Goal: Use online tool/utility: Utilize a website feature to perform a specific function

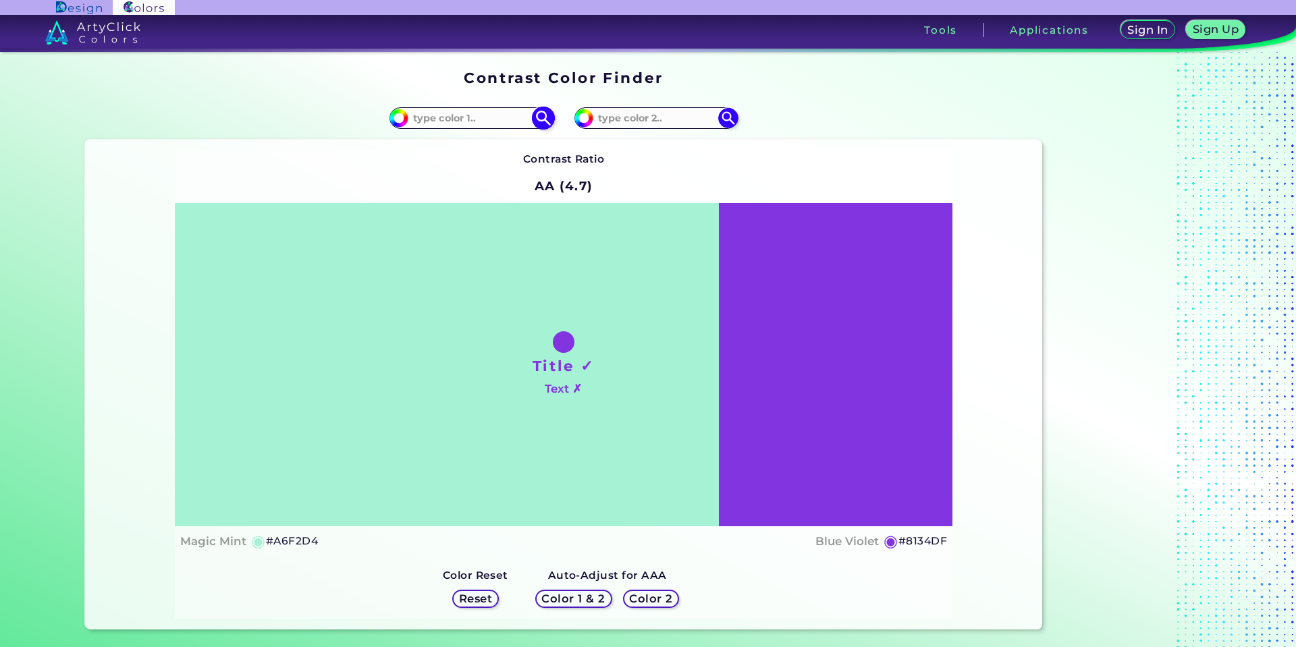
click at [462, 112] on input at bounding box center [471, 118] width 126 height 18
paste input "f6a104"
type input "#f6a104"
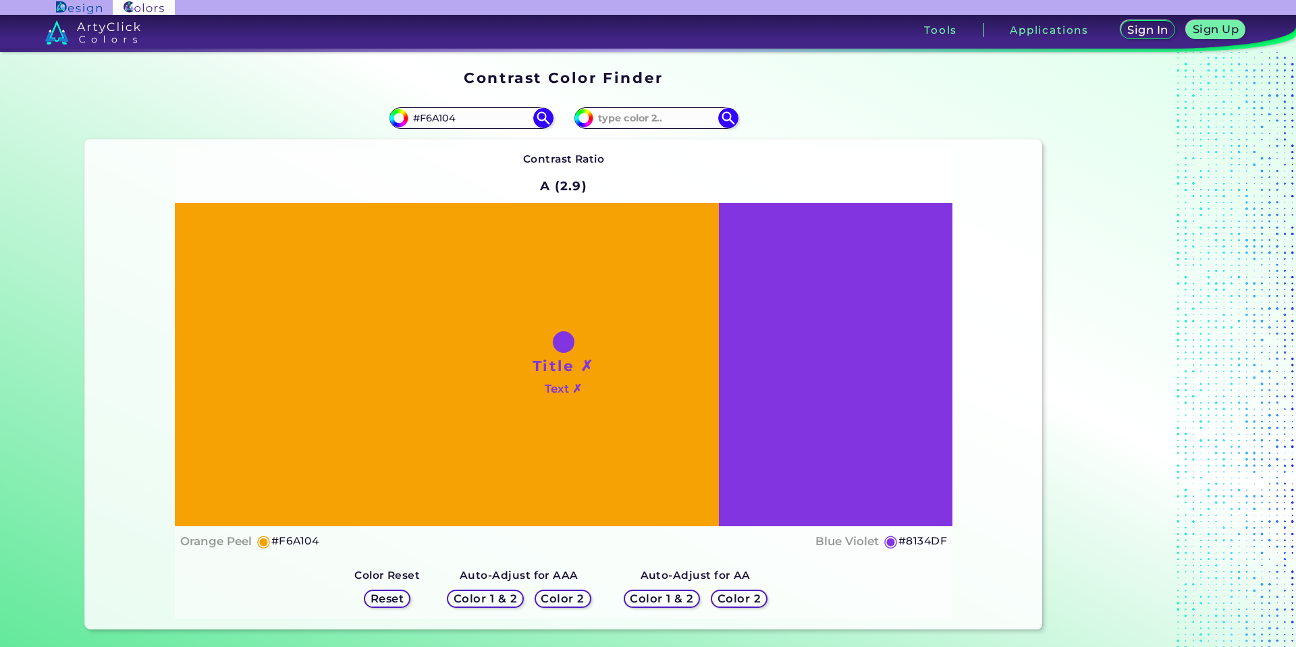
click at [780, 327] on div "Title ✗ Text ✗" at bounding box center [563, 364] width 777 height 323
click at [561, 598] on h5 "Color 2" at bounding box center [562, 599] width 40 height 10
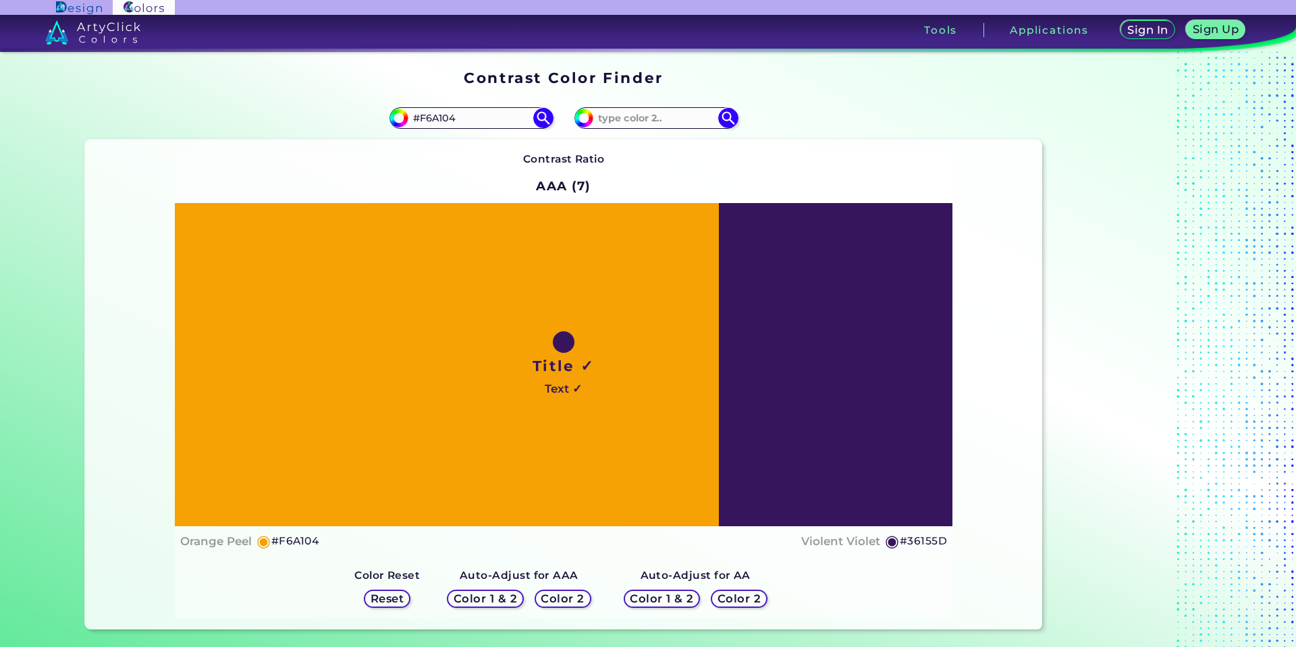
click at [564, 604] on h5 "Color 2" at bounding box center [562, 599] width 39 height 10
click at [567, 599] on h5 "Color 2" at bounding box center [562, 599] width 39 height 10
click at [636, 597] on h5 "Color 1 & 2" at bounding box center [661, 599] width 57 height 10
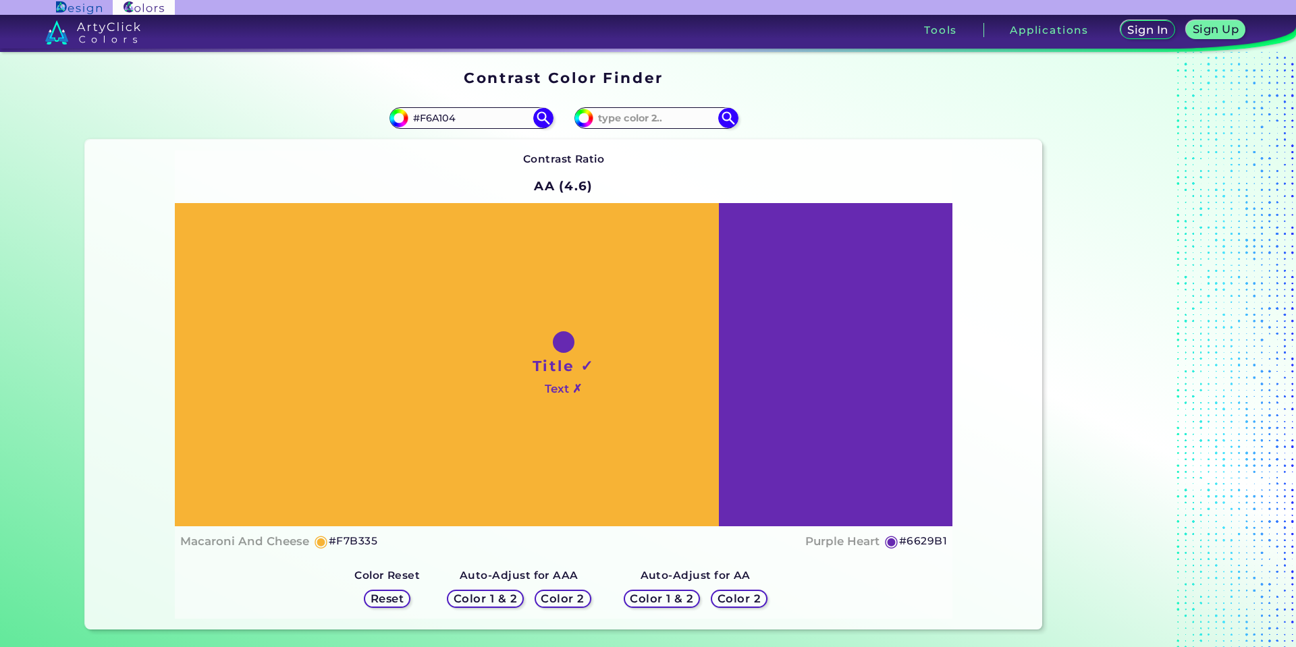
click at [721, 600] on h5 "Color 2" at bounding box center [738, 599] width 39 height 10
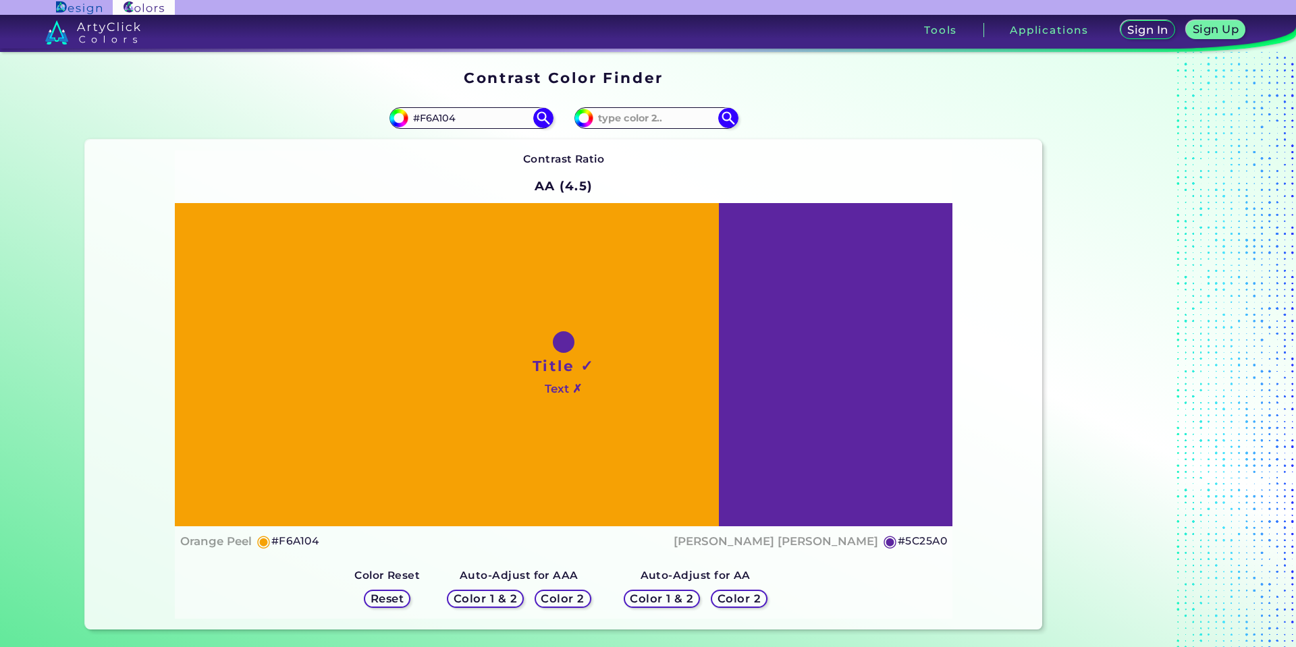
click at [640, 596] on h5 "Color 1 & 2" at bounding box center [661, 599] width 57 height 10
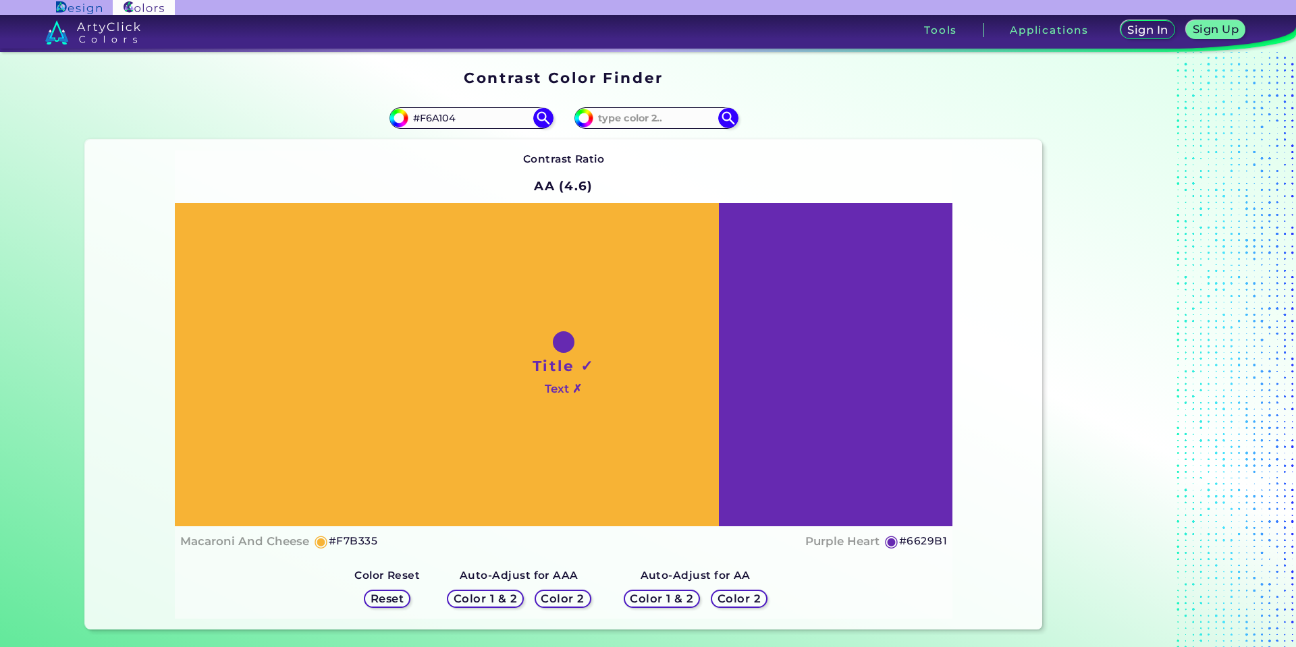
click at [582, 596] on div "Color 2" at bounding box center [562, 599] width 51 height 16
click at [499, 594] on h5 "Color 1 & 2" at bounding box center [485, 599] width 57 height 10
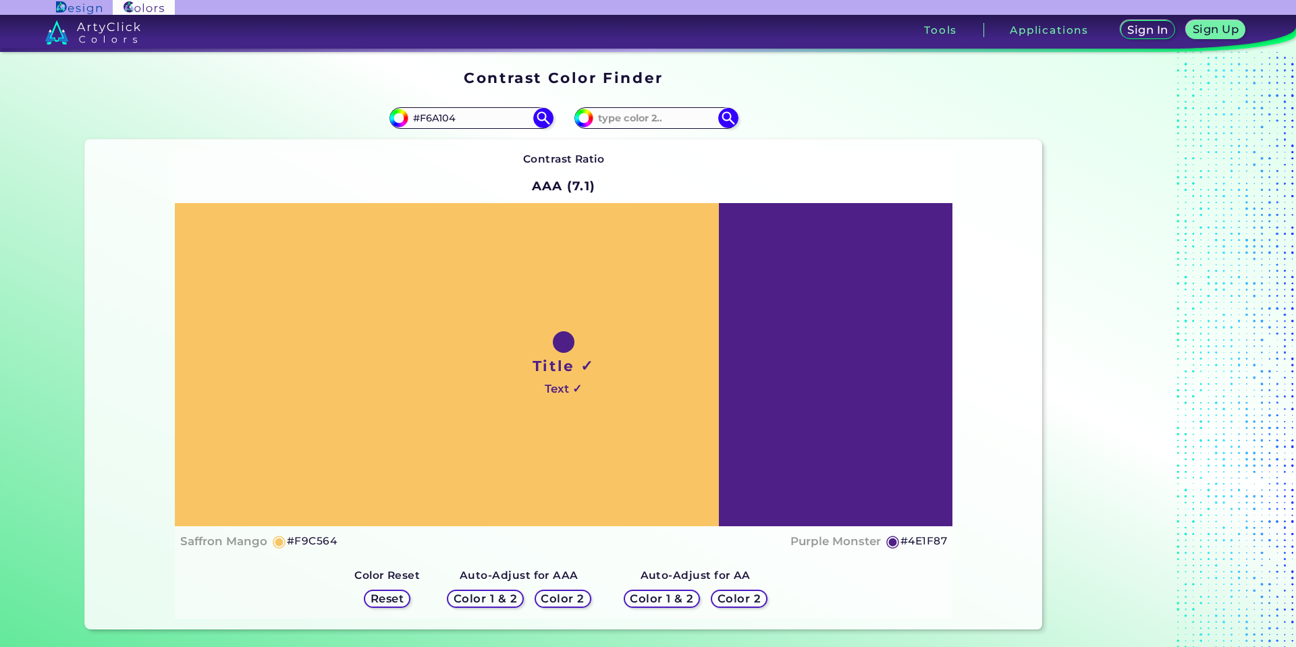
click at [392, 598] on h5 "Reset" at bounding box center [387, 599] width 30 height 10
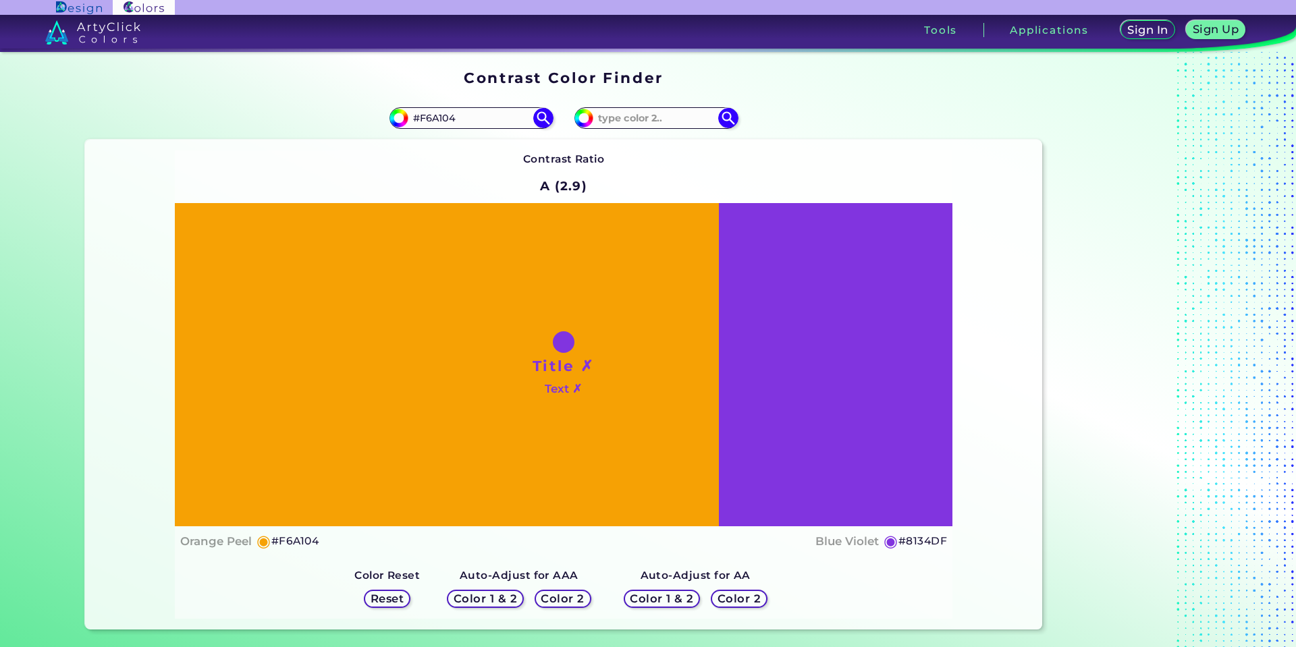
drag, startPoint x: 474, startPoint y: 121, endPoint x: 350, endPoint y: 106, distance: 124.4
click at [350, 106] on div "#f6a104 #F6A104" at bounding box center [324, 117] width 478 height 43
type input "#ffffff"
type input "#FFFFFF"
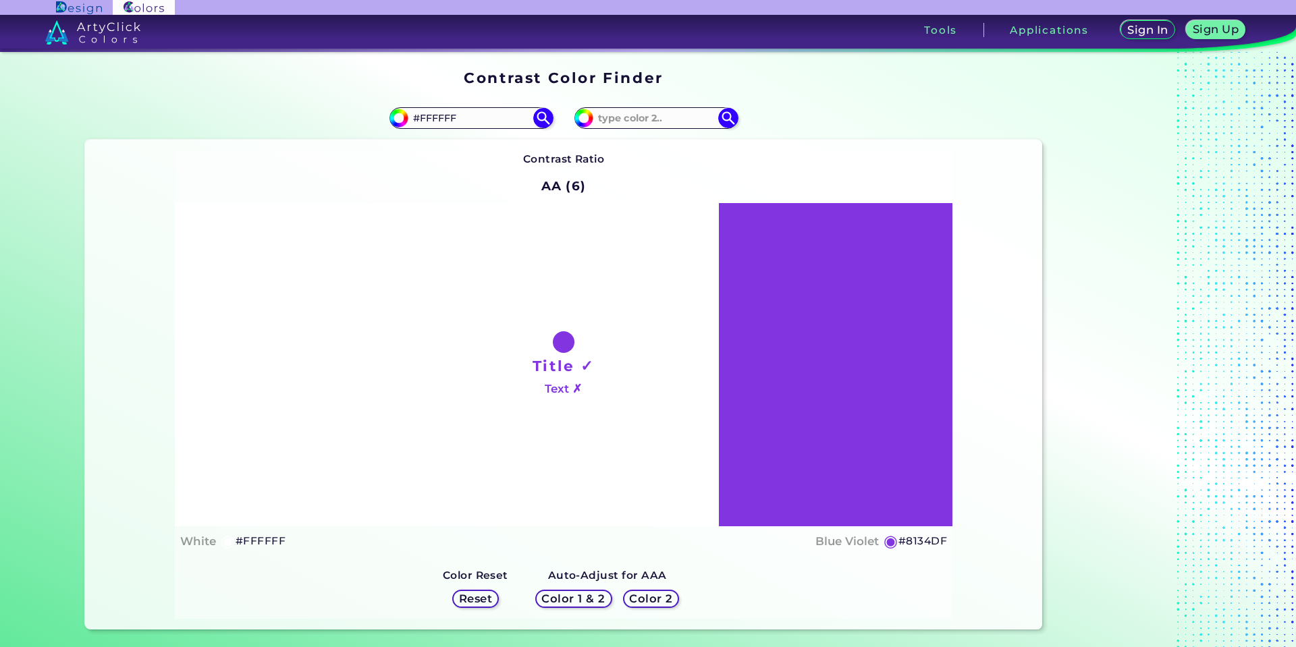
click at [558, 345] on div at bounding box center [564, 342] width 22 height 22
click at [475, 597] on h5 "Reset" at bounding box center [475, 599] width 30 height 10
click at [476, 600] on h5 "Reset" at bounding box center [475, 599] width 30 height 10
click at [554, 596] on h5 "Color 1 & 2" at bounding box center [573, 599] width 57 height 10
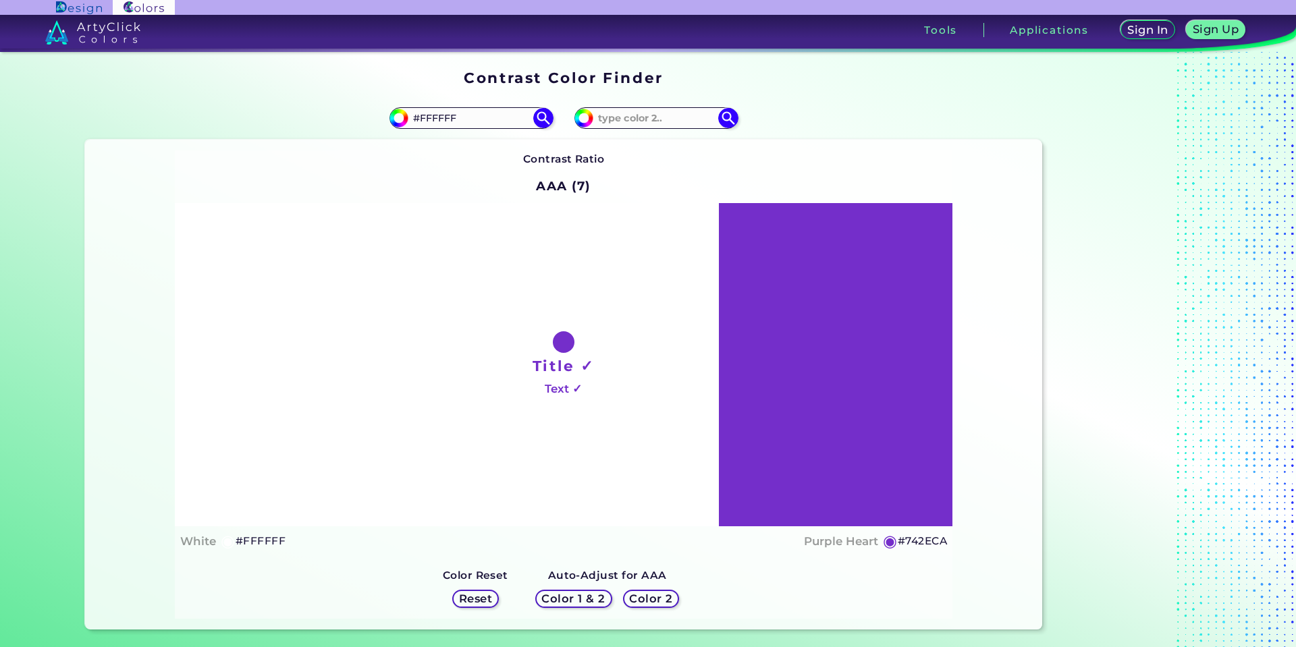
click at [638, 596] on h5 "Color 2" at bounding box center [650, 599] width 39 height 10
click at [600, 119] on input at bounding box center [656, 118] width 126 height 18
click at [101, 32] on img at bounding box center [92, 32] width 95 height 24
